Goal: Information Seeking & Learning: Learn about a topic

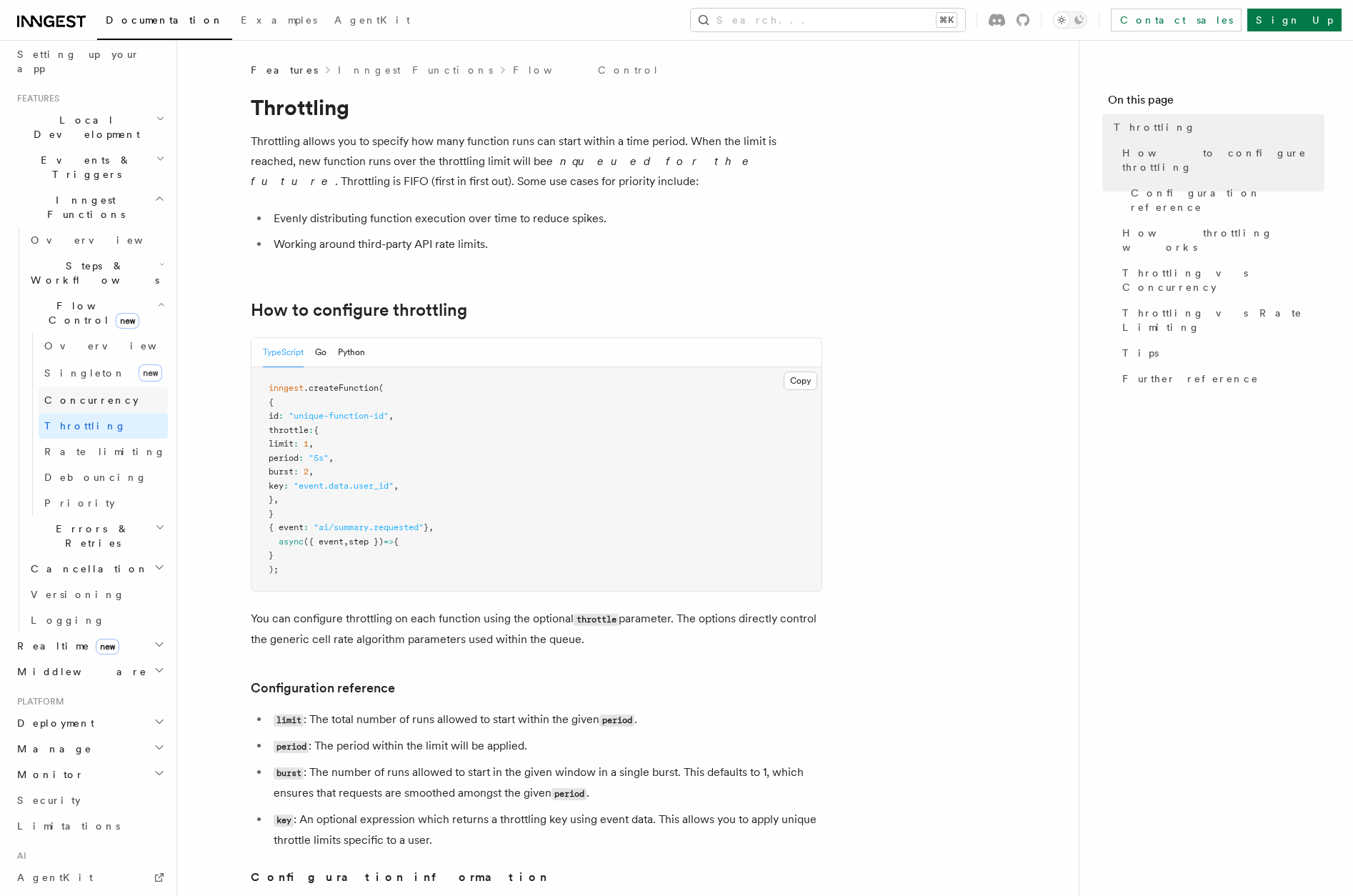
click at [89, 394] on span "Concurrency" at bounding box center [90, 400] width 94 height 12
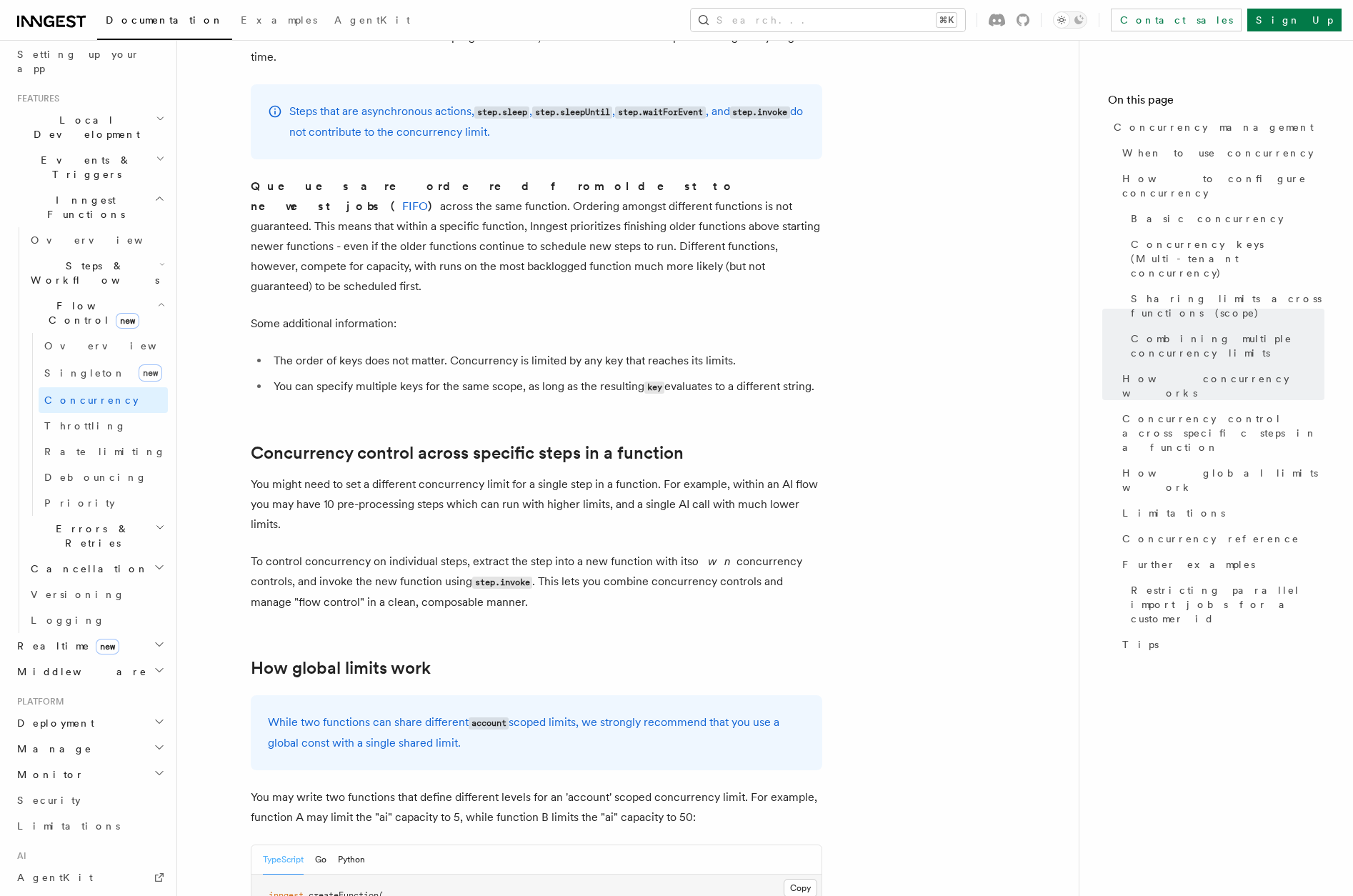
scroll to position [3152, 0]
click at [710, 548] on p "To control concurrency on individual steps, extract the step into a new functio…" at bounding box center [537, 579] width 572 height 61
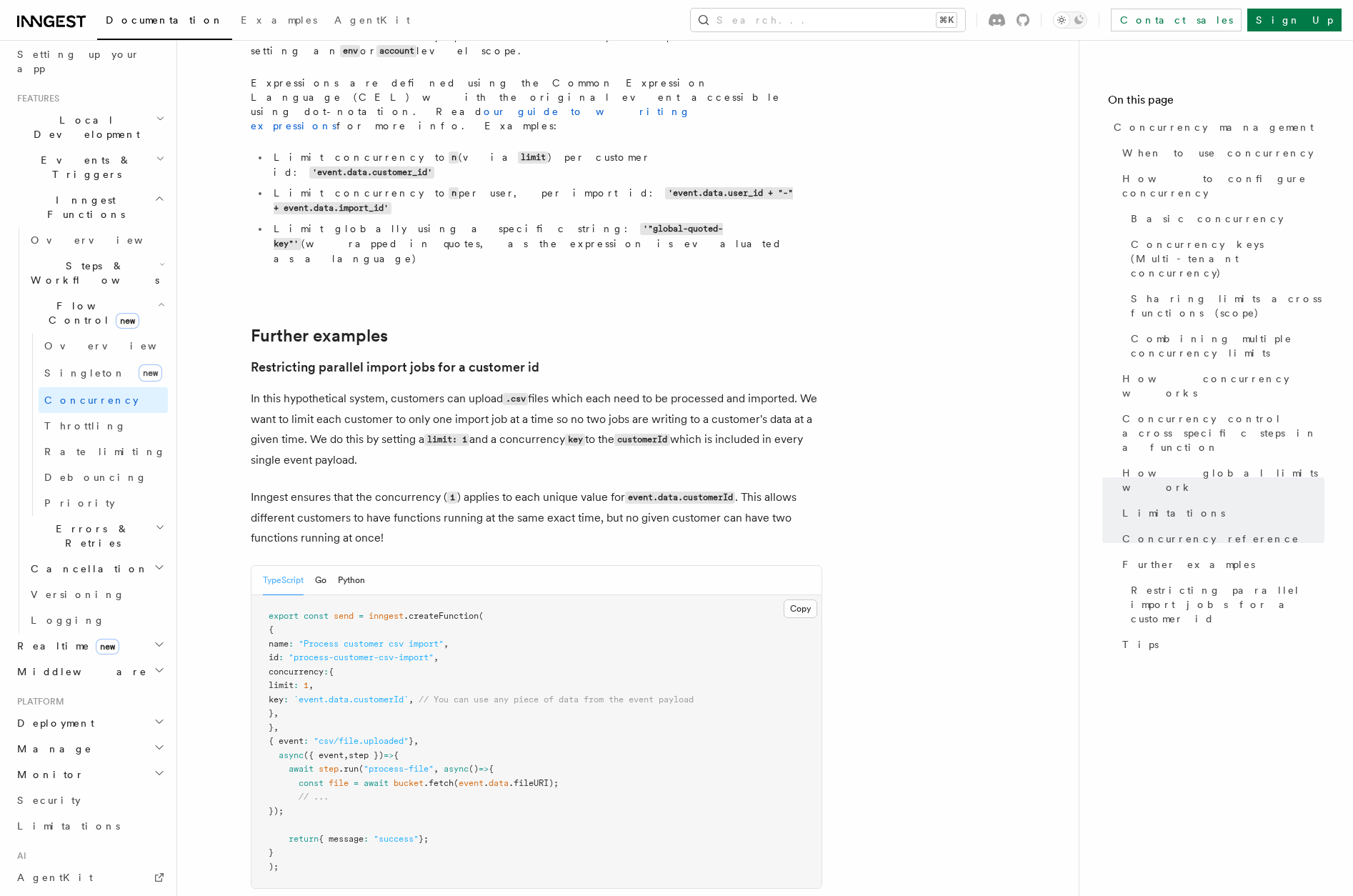
scroll to position [234, 0]
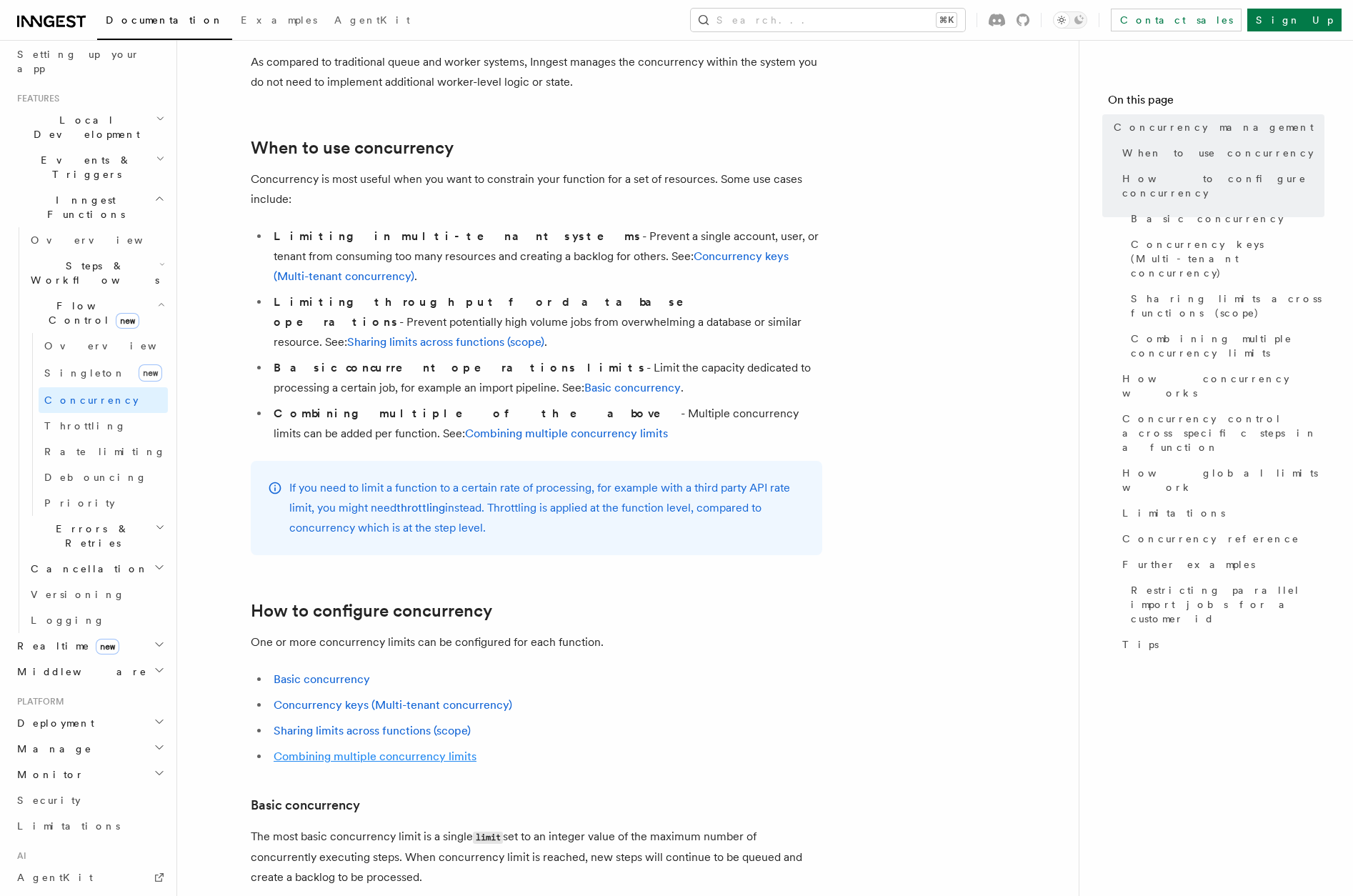
click at [422, 749] on link "Combining multiple concurrency limits" at bounding box center [375, 755] width 203 height 13
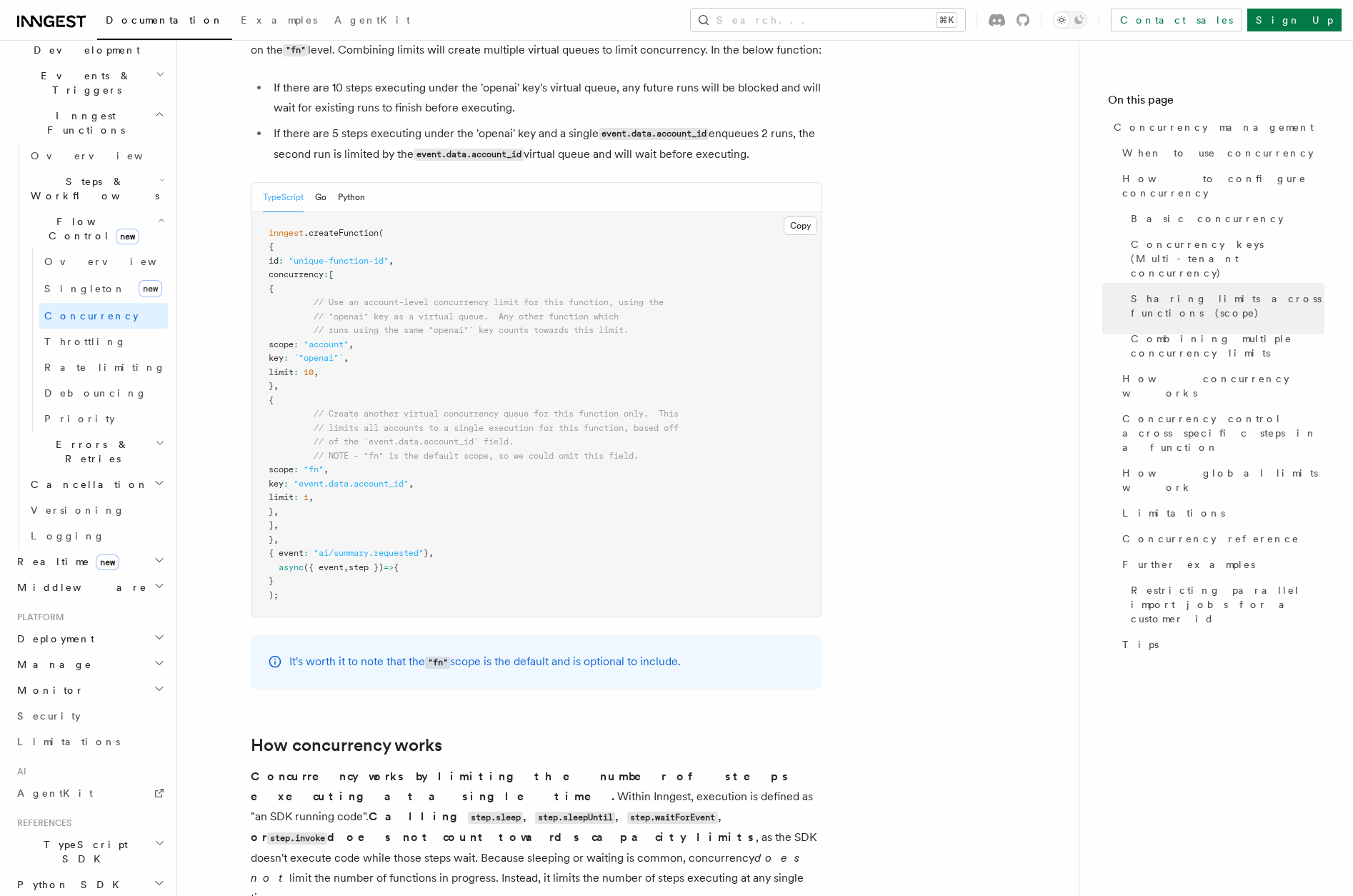
scroll to position [356, 0]
click at [58, 735] on span "Limitations" at bounding box center [68, 740] width 103 height 12
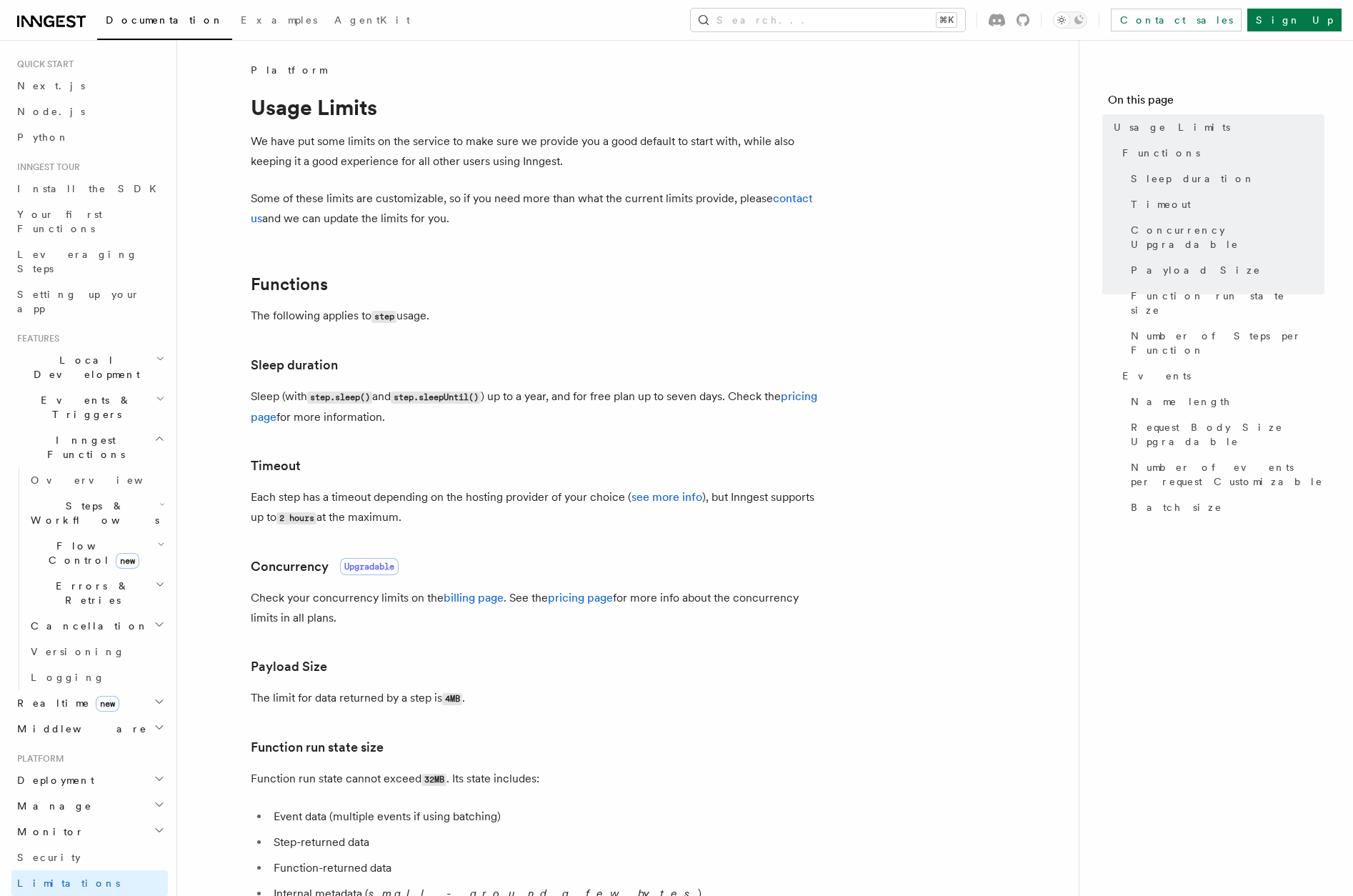
scroll to position [30, 0]
click at [65, 539] on span "Flow Control new" at bounding box center [90, 554] width 132 height 29
click at [93, 573] on link "Overview" at bounding box center [103, 586] width 129 height 26
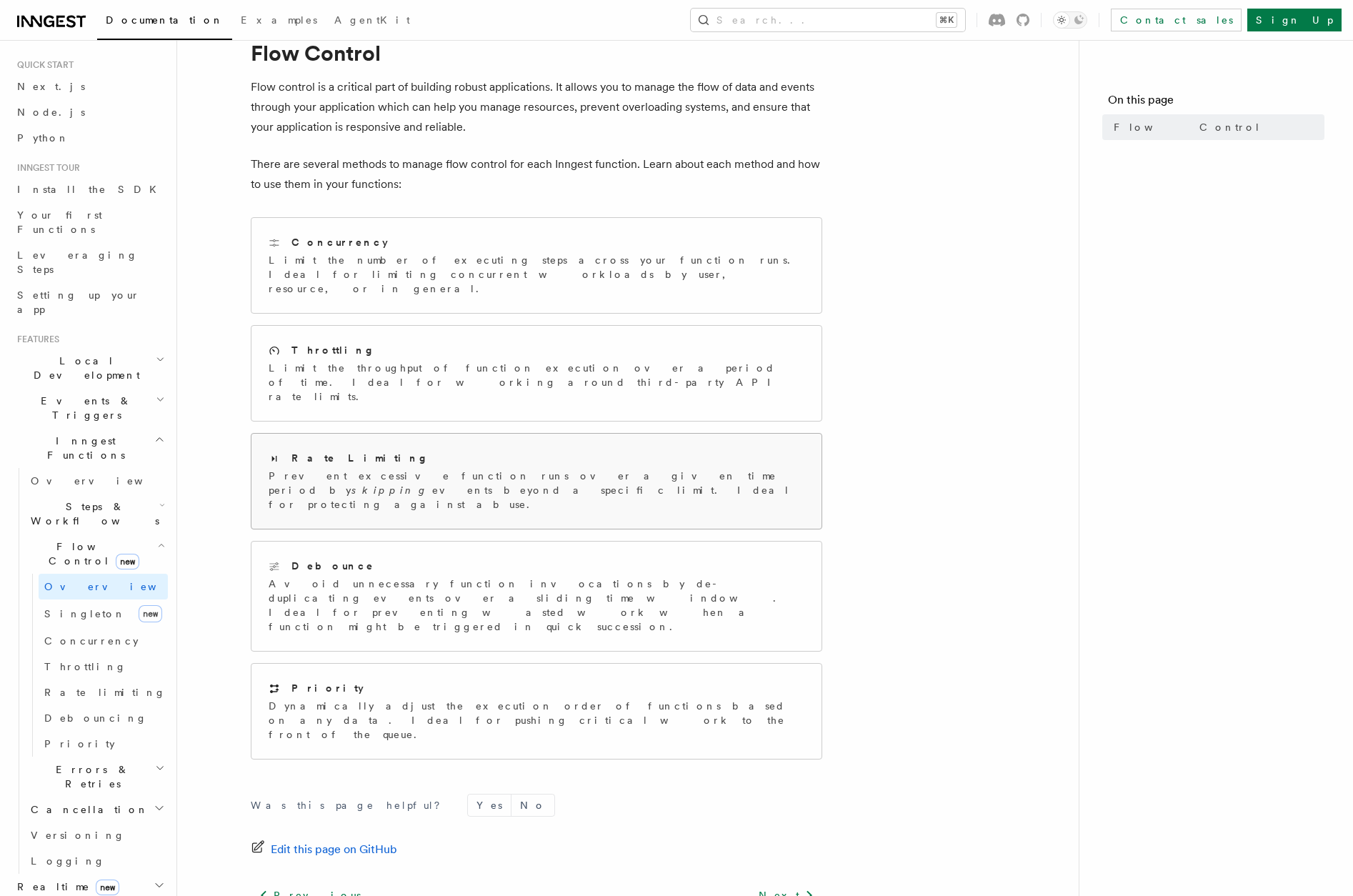
scroll to position [52, 0]
click at [495, 363] on p "Limit the throughput of function execution over a period of time. Ideal for wor…" at bounding box center [537, 384] width 536 height 43
